Goal: Task Accomplishment & Management: Complete application form

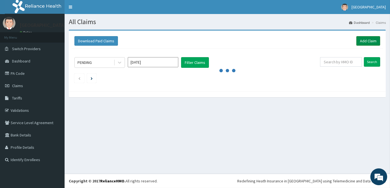
click at [367, 40] on link "Add Claim" at bounding box center [368, 41] width 24 height 10
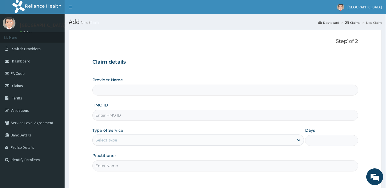
click at [113, 113] on input "HMO ID" at bounding box center [224, 115] width 265 height 11
type input "PRS/10297/A"
click at [126, 139] on div "Select type" at bounding box center [193, 140] width 201 height 9
click at [129, 140] on div "Select type" at bounding box center [193, 140] width 201 height 9
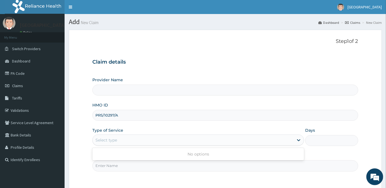
click at [129, 140] on div "Select type" at bounding box center [193, 140] width 201 height 9
click at [122, 139] on div "Select type" at bounding box center [193, 140] width 201 height 9
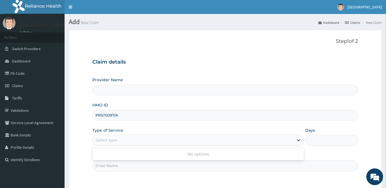
click at [122, 139] on div "Select type" at bounding box center [193, 140] width 201 height 9
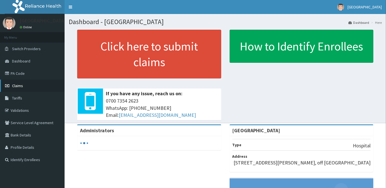
click at [25, 84] on link "Claims" at bounding box center [32, 86] width 65 height 12
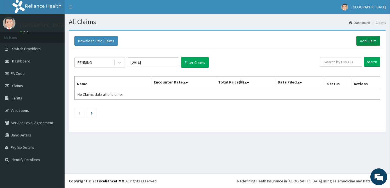
click at [369, 38] on link "Add Claim" at bounding box center [368, 41] width 24 height 10
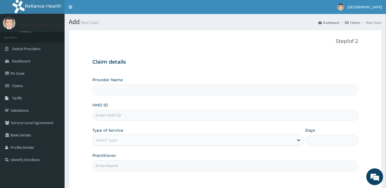
click at [110, 117] on input "HMO ID" at bounding box center [224, 115] width 265 height 11
type input "[GEOGRAPHIC_DATA]"
type input "PRS/10297/A"
click at [131, 137] on div "Select type" at bounding box center [193, 140] width 201 height 9
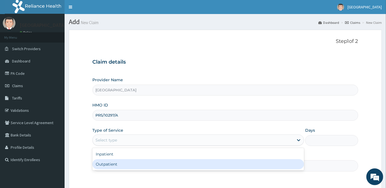
click at [133, 164] on div "Outpatient" at bounding box center [197, 164] width 211 height 10
type input "1"
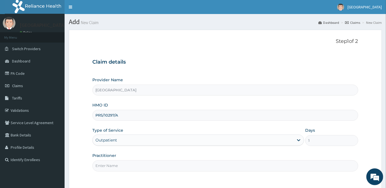
click at [146, 164] on input "Practitioner" at bounding box center [224, 165] width 265 height 11
type input "DR. ADEDOYIN"
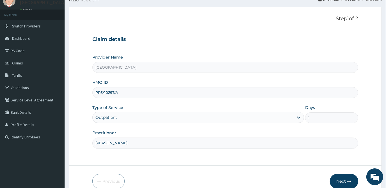
scroll to position [50, 0]
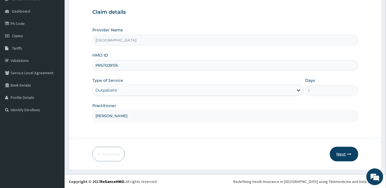
click at [342, 154] on button "Next" at bounding box center [344, 154] width 28 height 15
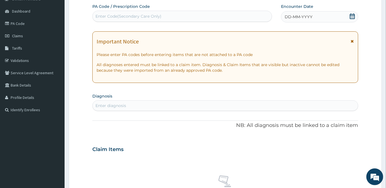
click at [352, 15] on icon at bounding box center [351, 16] width 5 height 6
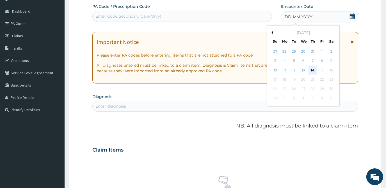
click at [312, 70] on div "14" at bounding box center [312, 70] width 8 height 8
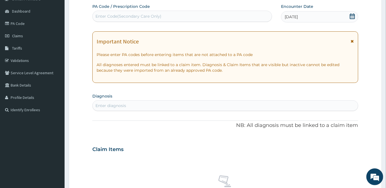
click at [153, 105] on div "Enter diagnosis" at bounding box center [225, 105] width 265 height 9
type input "MALARIA"
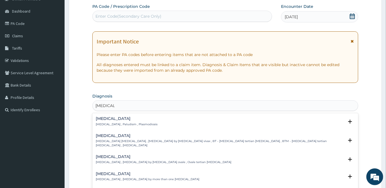
click at [141, 121] on div "Malaria Malaria , Paludism , Plasmodiosis" at bounding box center [127, 122] width 62 height 10
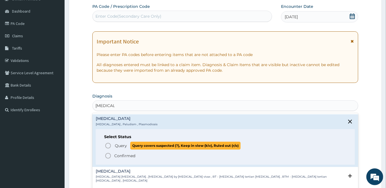
click at [122, 147] on span "Query" at bounding box center [121, 146] width 12 height 6
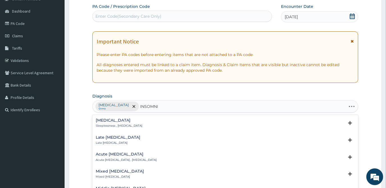
type input "INSOMNIA"
click at [119, 123] on div "Insomnia Sleeplessness , Insomnia" at bounding box center [119, 123] width 47 height 10
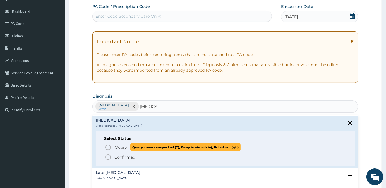
click at [118, 148] on span "Query" at bounding box center [121, 148] width 12 height 6
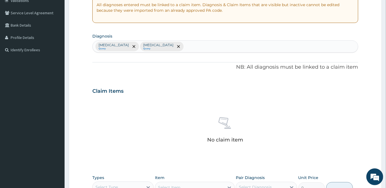
scroll to position [101, 0]
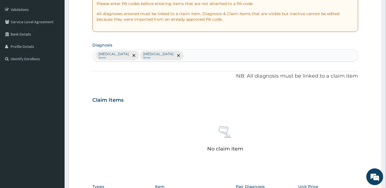
click at [169, 54] on div "Malaria Query Insomnia Query" at bounding box center [225, 56] width 265 height 12
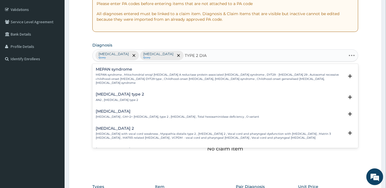
type input "TYPE 2 DIAB"
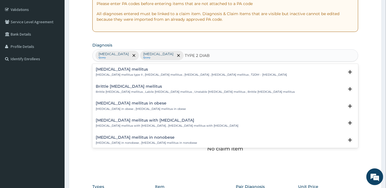
click at [152, 72] on div "Type 2 diabetes mellitus Diabetes mellitus type II , Type 2 diabetes mellitus ,…" at bounding box center [191, 72] width 191 height 10
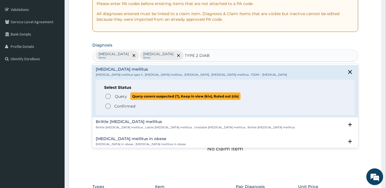
click at [122, 96] on span "Query" at bounding box center [121, 97] width 12 height 6
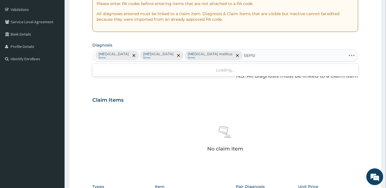
type input "SEPSIS"
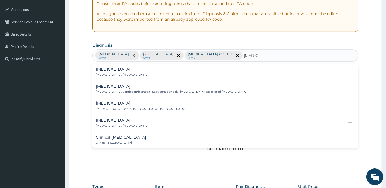
click at [127, 71] on div "Sepsis Systemic infection , Sepsis" at bounding box center [122, 72] width 52 height 10
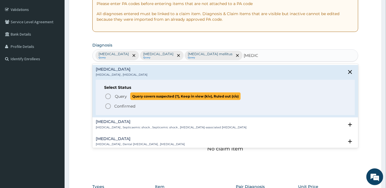
click at [119, 96] on span "Query" at bounding box center [121, 97] width 12 height 6
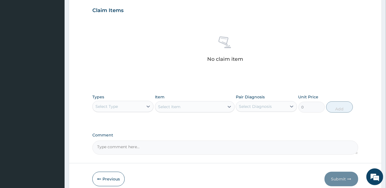
scroll to position [203, 0]
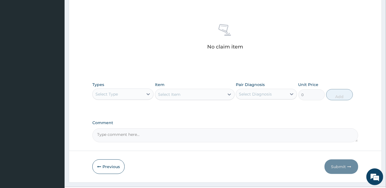
click at [122, 95] on div "Select Type" at bounding box center [118, 94] width 50 height 9
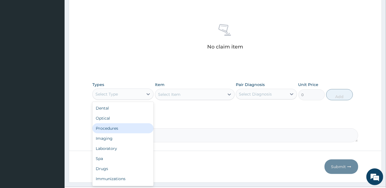
click at [118, 126] on div "Procedures" at bounding box center [122, 128] width 61 height 10
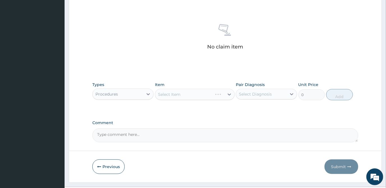
click at [179, 96] on div "Select Item" at bounding box center [195, 94] width 80 height 11
click at [192, 94] on div "Select Item" at bounding box center [195, 94] width 80 height 11
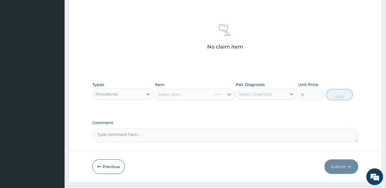
click at [192, 94] on div "Select Item" at bounding box center [195, 94] width 80 height 11
click at [199, 95] on div "Select Item" at bounding box center [195, 94] width 80 height 11
click at [199, 95] on div "Select Item" at bounding box center [189, 94] width 69 height 9
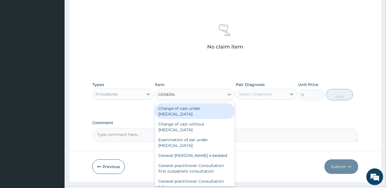
type input "GENERAL"
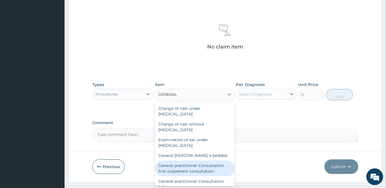
click at [195, 171] on div "General practitioner Consultation first outpatient consultation" at bounding box center [195, 169] width 80 height 16
type input "3547.5"
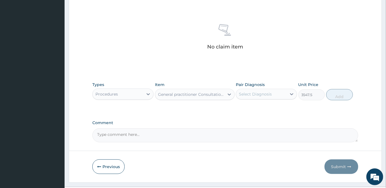
click at [273, 95] on div "Select Diagnosis" at bounding box center [261, 94] width 50 height 9
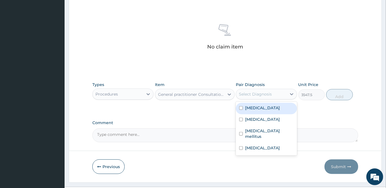
click at [265, 109] on div "Malaria" at bounding box center [266, 108] width 61 height 11
checkbox input "true"
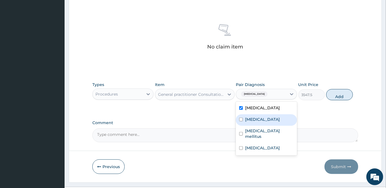
click at [265, 120] on div "Insomnia" at bounding box center [266, 119] width 61 height 11
checkbox input "true"
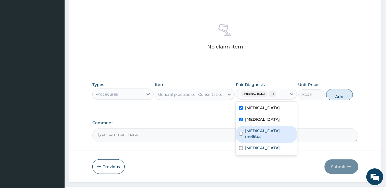
click at [264, 131] on label "Type 2 diabetes mellitus" at bounding box center [269, 133] width 49 height 11
checkbox input "true"
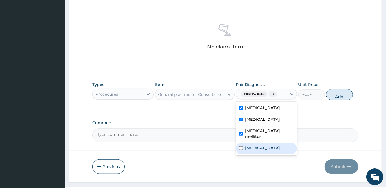
click at [259, 144] on div "Sepsis" at bounding box center [266, 148] width 61 height 11
checkbox input "true"
click at [340, 96] on button "Add" at bounding box center [339, 94] width 27 height 11
type input "0"
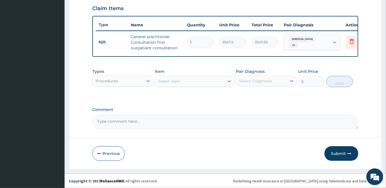
scroll to position [195, 0]
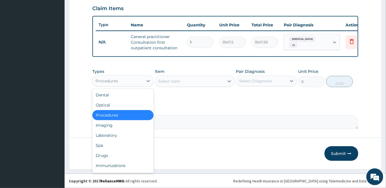
click at [130, 79] on div "Procedures" at bounding box center [118, 81] width 50 height 9
click at [109, 138] on div "Laboratory" at bounding box center [122, 135] width 61 height 10
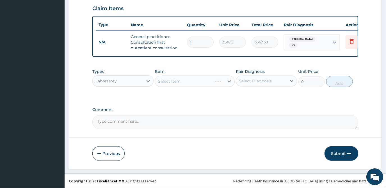
click at [178, 78] on div "Select Item" at bounding box center [195, 81] width 80 height 11
click at [197, 81] on div "Select Item" at bounding box center [195, 81] width 80 height 11
click at [197, 81] on div "Select Item" at bounding box center [183, 81] width 57 height 9
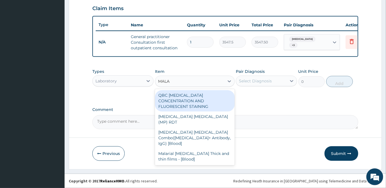
type input "MALAR"
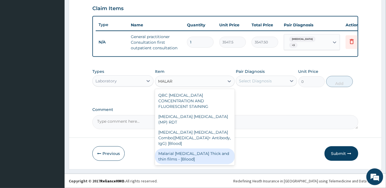
click at [193, 149] on div "Malarial Parasite Thick and thin films - [Blood]" at bounding box center [195, 157] width 80 height 16
type input "1612.5"
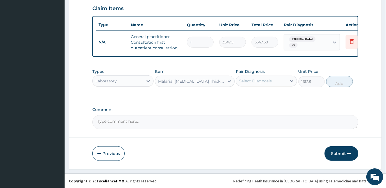
click at [258, 82] on div "Select Diagnosis" at bounding box center [255, 81] width 33 height 6
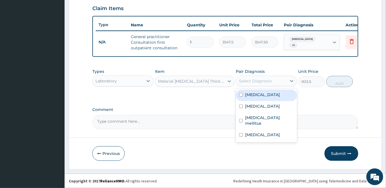
click at [255, 95] on label "Malaria" at bounding box center [262, 95] width 35 height 6
checkbox input "true"
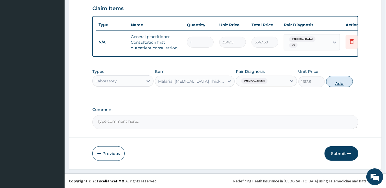
click at [338, 81] on button "Add" at bounding box center [339, 81] width 27 height 11
type input "0"
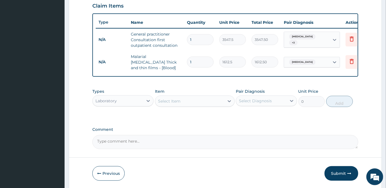
click at [176, 101] on div "Select Item" at bounding box center [169, 101] width 22 height 6
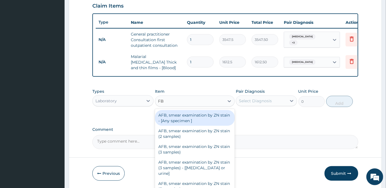
type input "FBC"
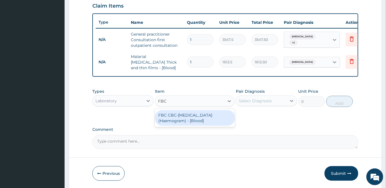
click at [184, 119] on div "FBC CBC-Complete Blood Count (Haemogram) - [Blood]" at bounding box center [195, 118] width 80 height 16
type input "4300"
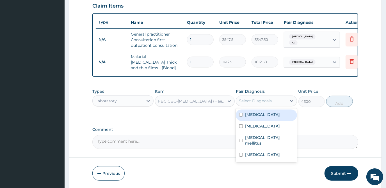
click at [258, 101] on div "Select Diagnosis" at bounding box center [255, 101] width 33 height 6
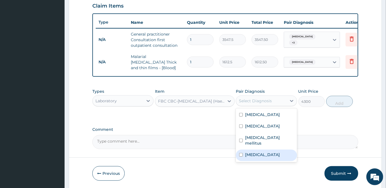
click at [255, 150] on div "Sepsis" at bounding box center [266, 155] width 61 height 11
checkbox input "true"
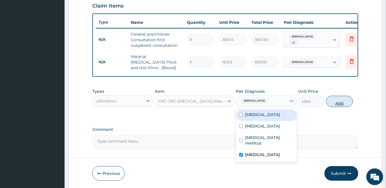
click at [340, 102] on button "Add" at bounding box center [339, 101] width 27 height 11
type input "0"
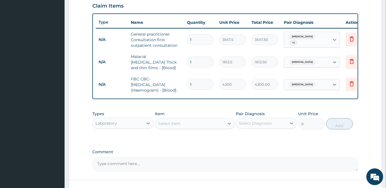
click at [181, 122] on div "Select Item" at bounding box center [189, 123] width 69 height 9
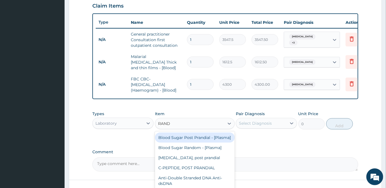
scroll to position [220, 0]
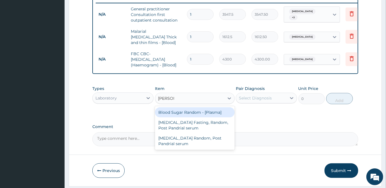
type input "RANDOM"
click at [199, 110] on div "Blood Sugar Random - [Plasma]" at bounding box center [195, 112] width 80 height 10
type input "1290"
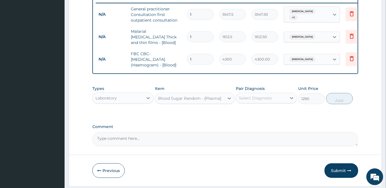
click at [265, 94] on div "Select Diagnosis" at bounding box center [261, 98] width 50 height 9
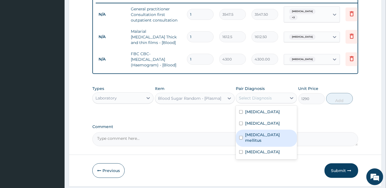
click at [260, 136] on label "Type 2 diabetes mellitus" at bounding box center [269, 137] width 49 height 11
checkbox input "true"
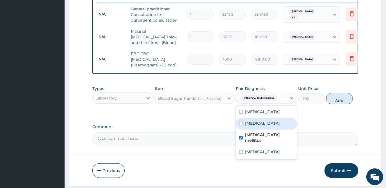
click at [337, 98] on button "Add" at bounding box center [339, 98] width 27 height 11
type input "0"
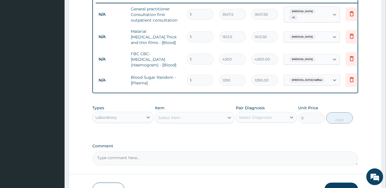
click at [167, 118] on div "Select Item" at bounding box center [169, 118] width 22 height 6
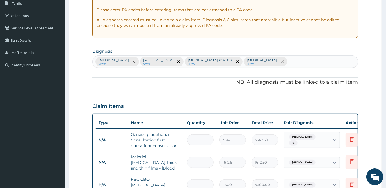
scroll to position [93, 0]
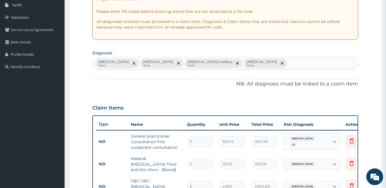
click at [244, 62] on div "Malaria Query Insomnia Query Type 2 diabetes mellitus Query Sepsis Query" at bounding box center [225, 63] width 265 height 12
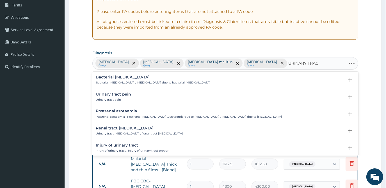
type input "URINARY TRACT"
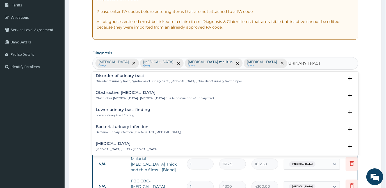
scroll to position [127, 0]
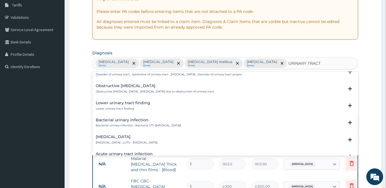
click at [151, 122] on div "Bacterial urinary infection Bacterial urinary infection , Bacterial UTI (urinar…" at bounding box center [138, 123] width 85 height 10
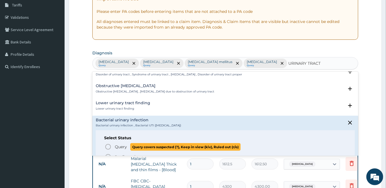
click at [111, 147] on span "Query Query covers suspected (?), Keep in view (kiv), Ruled out (r/o)" at bounding box center [225, 147] width 241 height 8
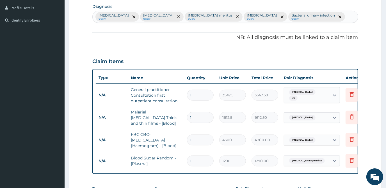
scroll to position [170, 0]
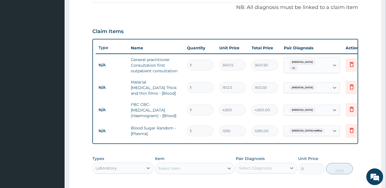
click at [188, 167] on div "Select Item" at bounding box center [189, 168] width 69 height 9
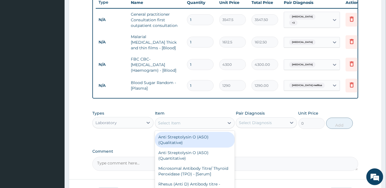
scroll to position [220, 0]
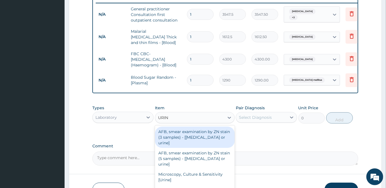
type input "URINA"
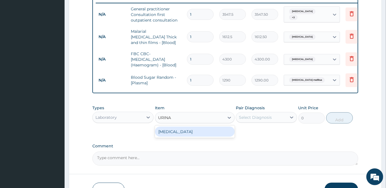
click at [191, 136] on div "URINALYSIS" at bounding box center [195, 132] width 80 height 10
type input "1612.5"
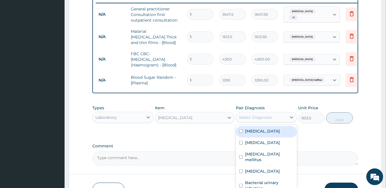
click at [250, 117] on div "Select Diagnosis" at bounding box center [255, 118] width 33 height 6
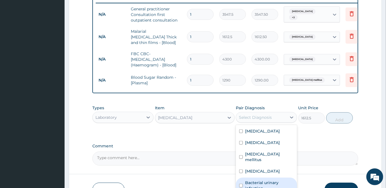
click at [253, 180] on label "Bacterial urinary infection" at bounding box center [269, 185] width 49 height 11
checkbox input "true"
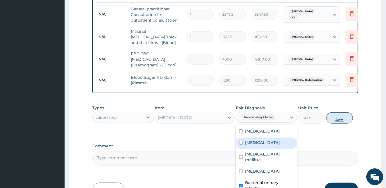
click at [338, 119] on button "Add" at bounding box center [339, 117] width 27 height 11
type input "0"
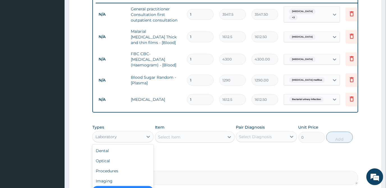
click at [125, 136] on div "Laboratory" at bounding box center [118, 136] width 50 height 9
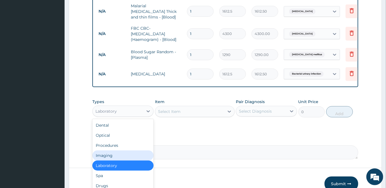
scroll to position [19, 0]
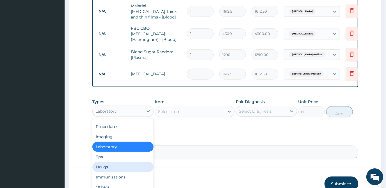
click at [107, 165] on div "Drugs" at bounding box center [122, 167] width 61 height 10
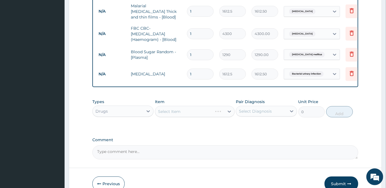
click at [173, 107] on div "Select Item" at bounding box center [195, 111] width 80 height 11
click at [187, 111] on div "Select Item" at bounding box center [195, 111] width 80 height 11
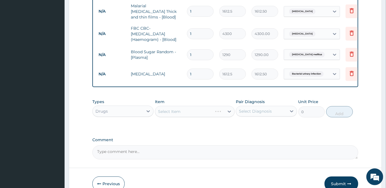
click at [202, 112] on div "Select Item" at bounding box center [195, 111] width 80 height 11
click at [202, 112] on div "Select Item" at bounding box center [189, 111] width 69 height 9
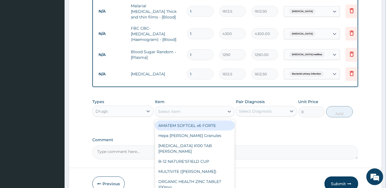
click at [202, 112] on div "Select Item" at bounding box center [189, 111] width 69 height 9
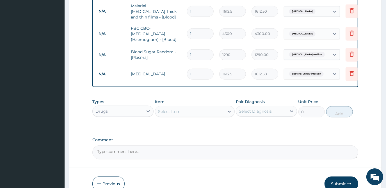
click at [202, 112] on div "Select Item" at bounding box center [189, 111] width 69 height 9
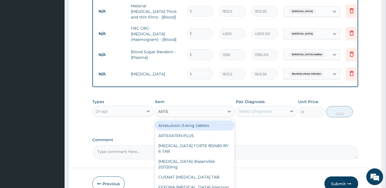
type input "ARTEM"
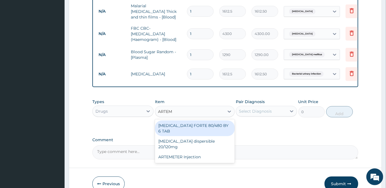
click at [206, 125] on div "COARTEM FORTE 80/480 BY 6 TAB" at bounding box center [195, 129] width 80 height 16
type input "449.35"
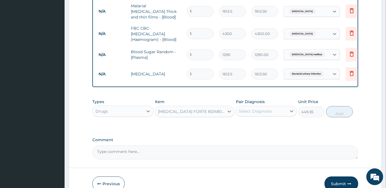
click at [259, 112] on div "Select Diagnosis" at bounding box center [255, 112] width 33 height 6
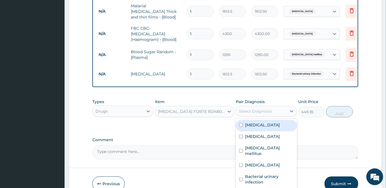
click at [263, 125] on div "Malaria" at bounding box center [266, 125] width 61 height 11
checkbox input "true"
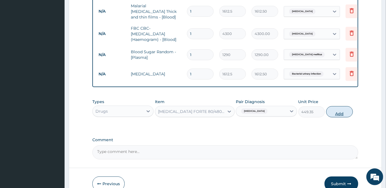
click at [335, 114] on button "Add" at bounding box center [339, 111] width 27 height 11
type input "0"
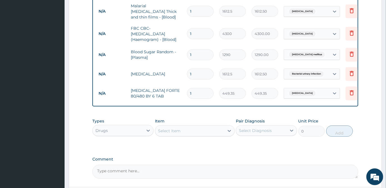
click at [206, 90] on input "1" at bounding box center [200, 93] width 27 height 11
type input "0.00"
type input "6"
type input "2696.10"
type input "6"
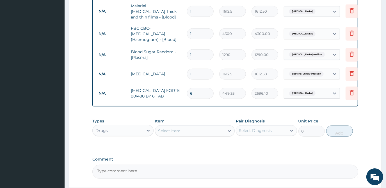
click at [179, 134] on div "Select Item" at bounding box center [189, 130] width 69 height 9
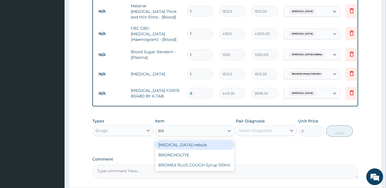
type input "B"
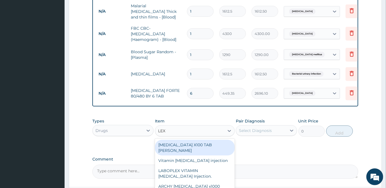
type input "LEXO"
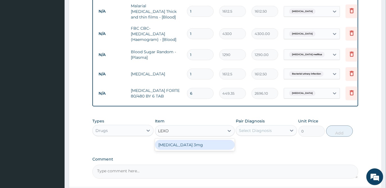
click at [203, 147] on div "Lexotan 3mg" at bounding box center [195, 145] width 80 height 10
type input "59.125"
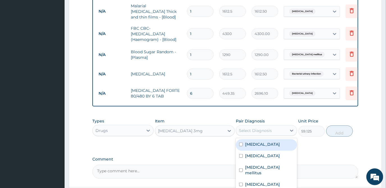
click at [267, 130] on div "Select Diagnosis" at bounding box center [255, 131] width 33 height 6
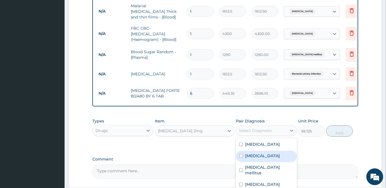
click at [257, 157] on label "Insomnia" at bounding box center [262, 156] width 35 height 6
checkbox input "true"
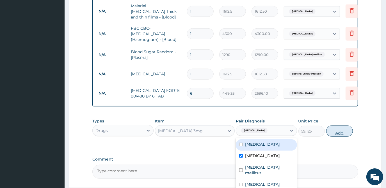
click at [337, 133] on button "Add" at bounding box center [339, 131] width 27 height 11
type input "0"
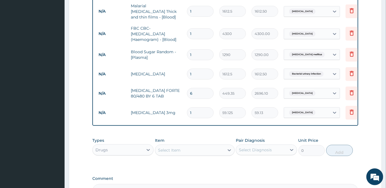
click at [198, 112] on input "1" at bounding box center [200, 112] width 27 height 11
type input "0.00"
type input "3"
type input "177.38"
type input "3"
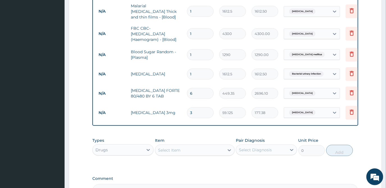
click at [179, 150] on div "Select Item" at bounding box center [169, 151] width 22 height 6
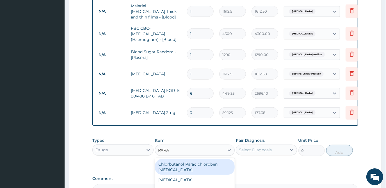
type input "PARAC"
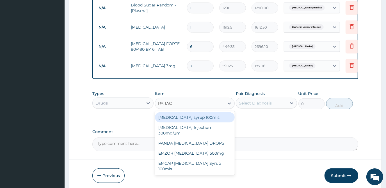
scroll to position [297, 0]
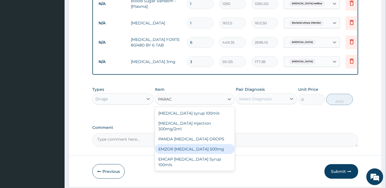
click at [199, 148] on div "EMZOR PARACETAMOL 500mg" at bounding box center [195, 149] width 80 height 10
type input "23.65"
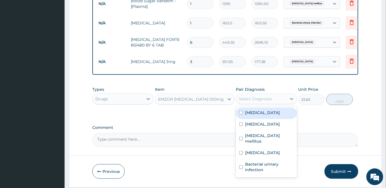
click at [253, 98] on div "Select Diagnosis" at bounding box center [255, 99] width 33 height 6
click at [260, 113] on div "Malaria" at bounding box center [266, 113] width 61 height 11
checkbox input "true"
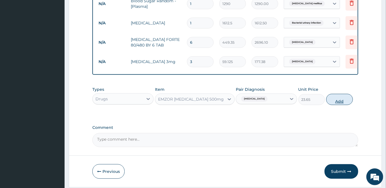
click at [330, 102] on button "Add" at bounding box center [339, 99] width 27 height 11
type input "0"
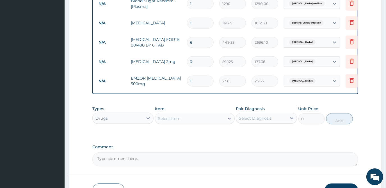
type input "18"
type input "425.70"
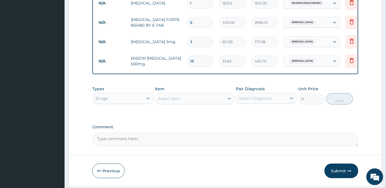
scroll to position [334, 0]
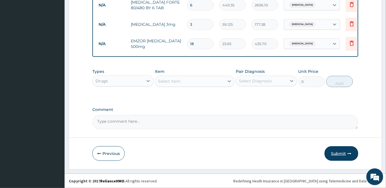
type input "18"
click at [337, 154] on button "Submit" at bounding box center [341, 153] width 34 height 15
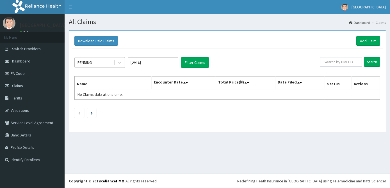
click at [94, 60] on div "PENDING" at bounding box center [94, 62] width 39 height 9
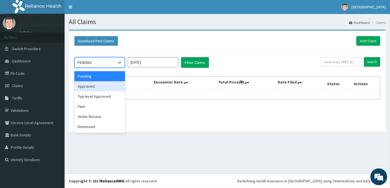
click at [96, 86] on div "Approved" at bounding box center [99, 86] width 50 height 10
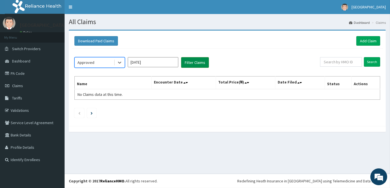
click at [194, 64] on button "Filter Claims" at bounding box center [195, 62] width 28 height 11
